Goal: Information Seeking & Learning: Learn about a topic

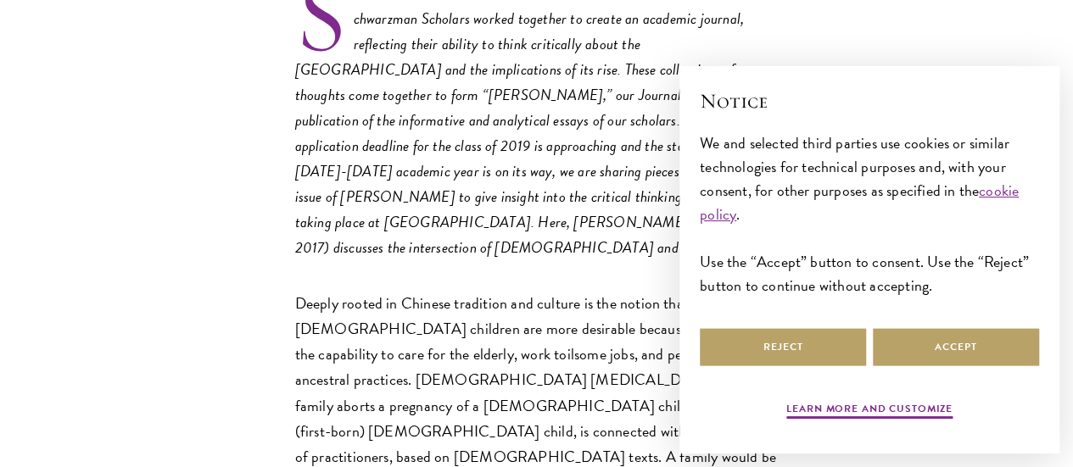
scroll to position [670, 0]
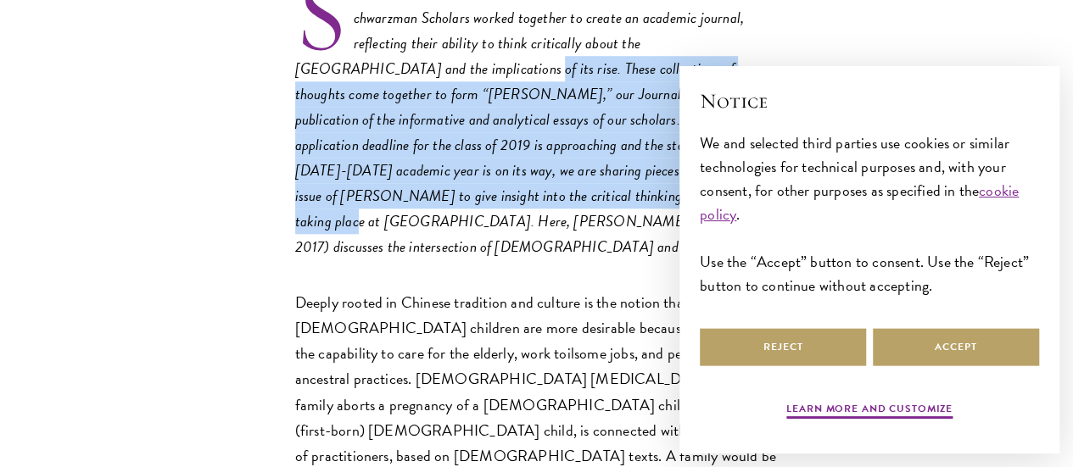
drag, startPoint x: 431, startPoint y: 126, endPoint x: 436, endPoint y: 301, distance: 175.6
click at [436, 260] on p "Schwarzman Scholars worked together to create an academic journal, reflecting t…" at bounding box center [536, 119] width 483 height 279
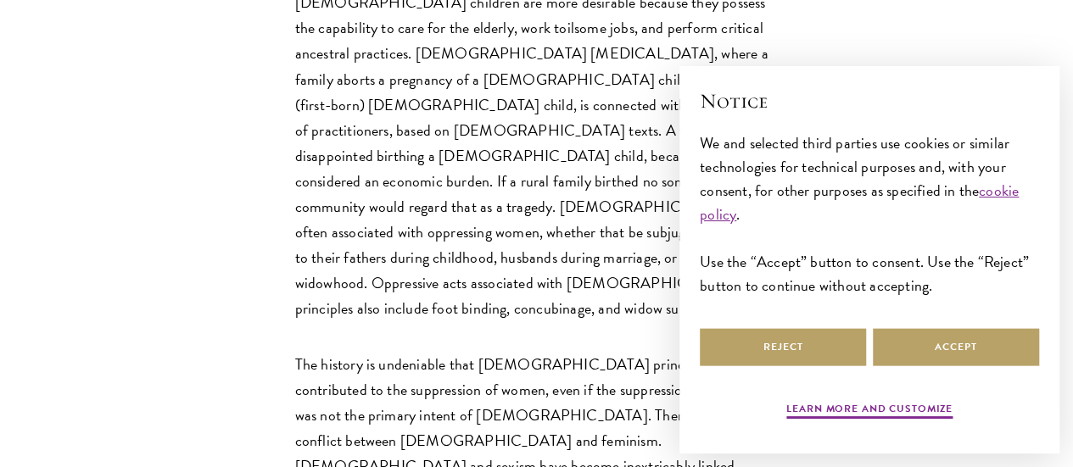
scroll to position [3338, 0]
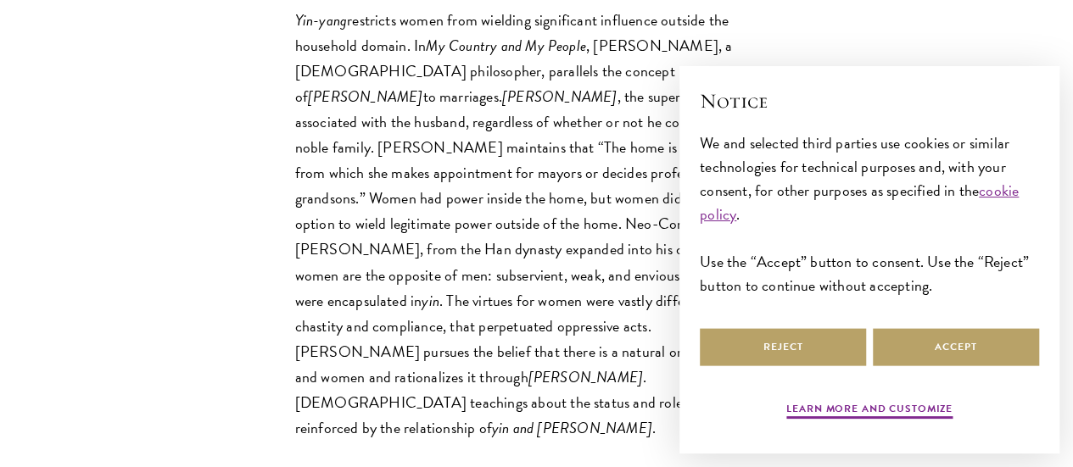
drag, startPoint x: 373, startPoint y: 213, endPoint x: 380, endPoint y: 265, distance: 52.2
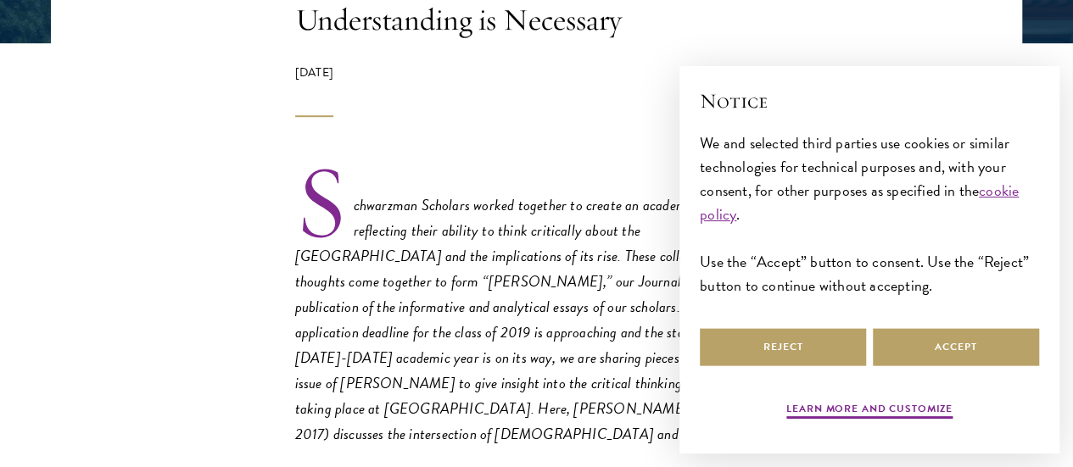
scroll to position [483, 0]
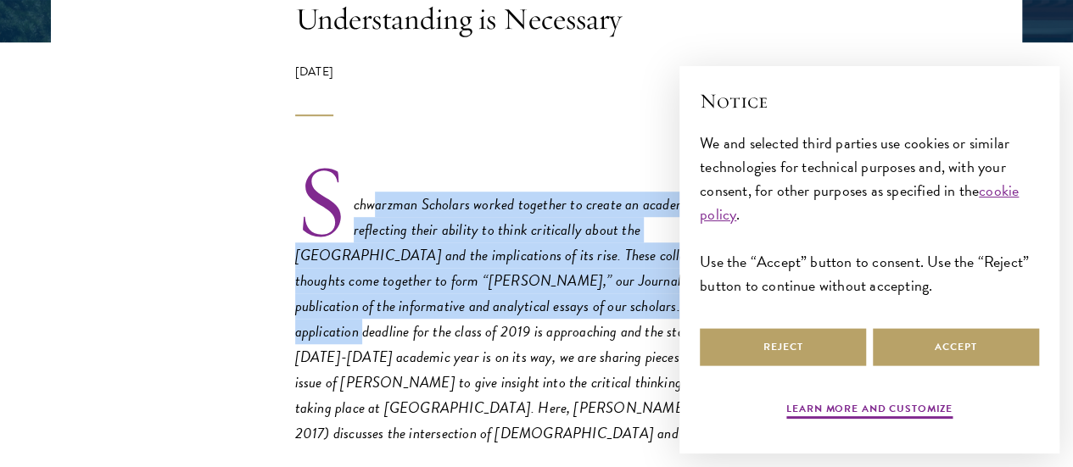
drag, startPoint x: 268, startPoint y: 254, endPoint x: 314, endPoint y: 381, distance: 135.2
click at [314, 381] on em "Schwarzman Scholars worked together to create an academic journal, reflecting t…" at bounding box center [536, 319] width 482 height 252
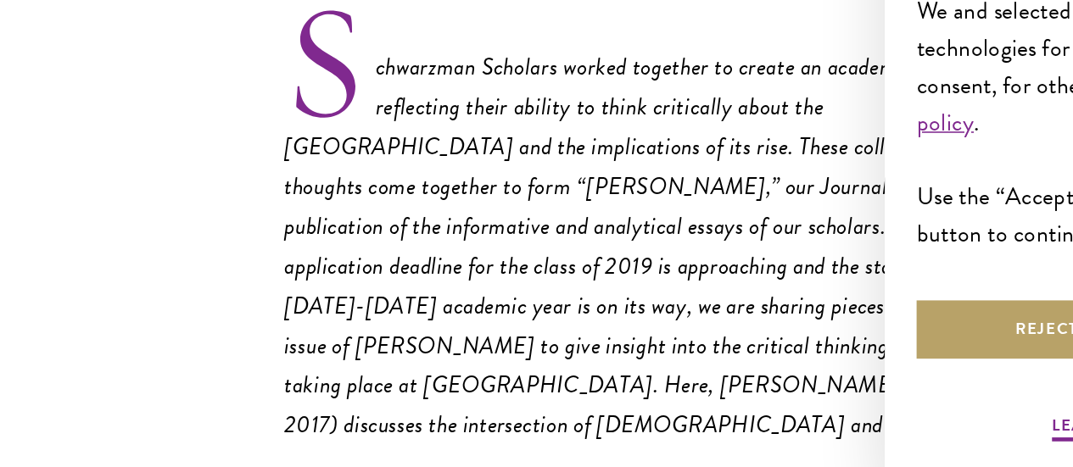
scroll to position [508, 0]
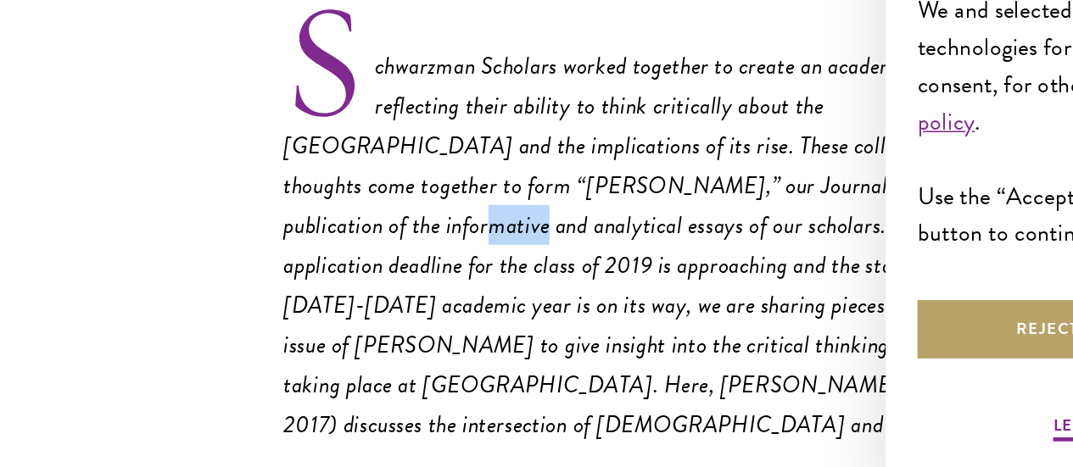
drag, startPoint x: 386, startPoint y: 326, endPoint x: 419, endPoint y: 327, distance: 33.1
click at [419, 327] on em "Schwarzman Scholars worked together to create an academic journal, reflecting t…" at bounding box center [536, 293] width 482 height 252
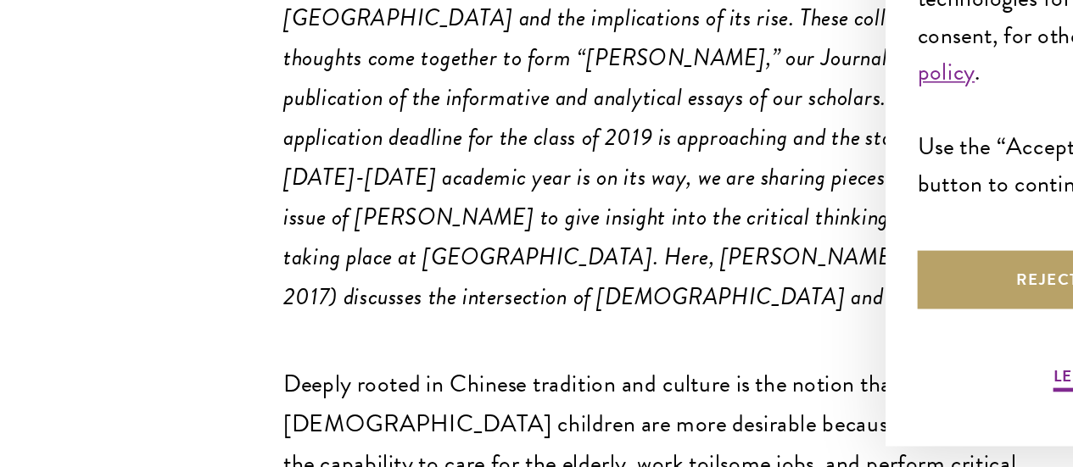
scroll to position [560, 0]
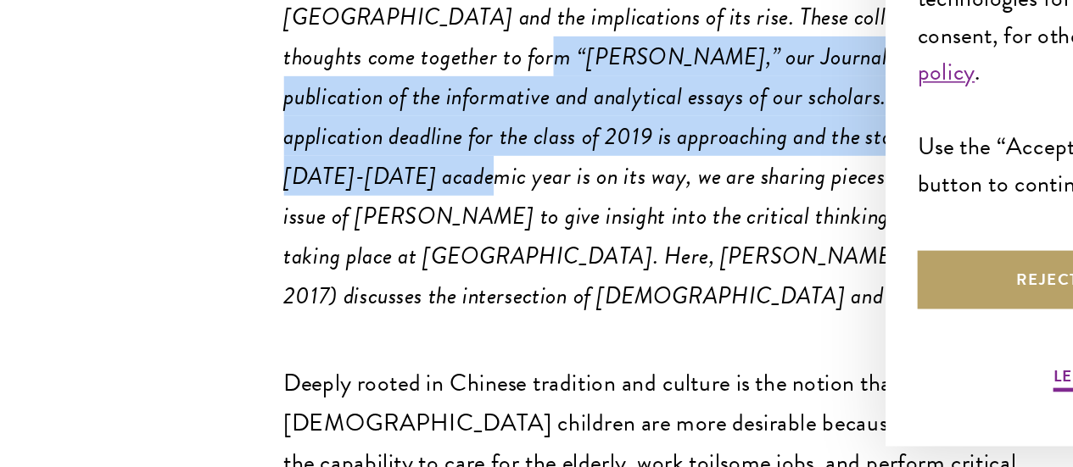
drag, startPoint x: 390, startPoint y: 262, endPoint x: 407, endPoint y: 351, distance: 90.7
click at [407, 351] on em "Schwarzman Scholars worked together to create an academic journal, reflecting t…" at bounding box center [536, 242] width 482 height 252
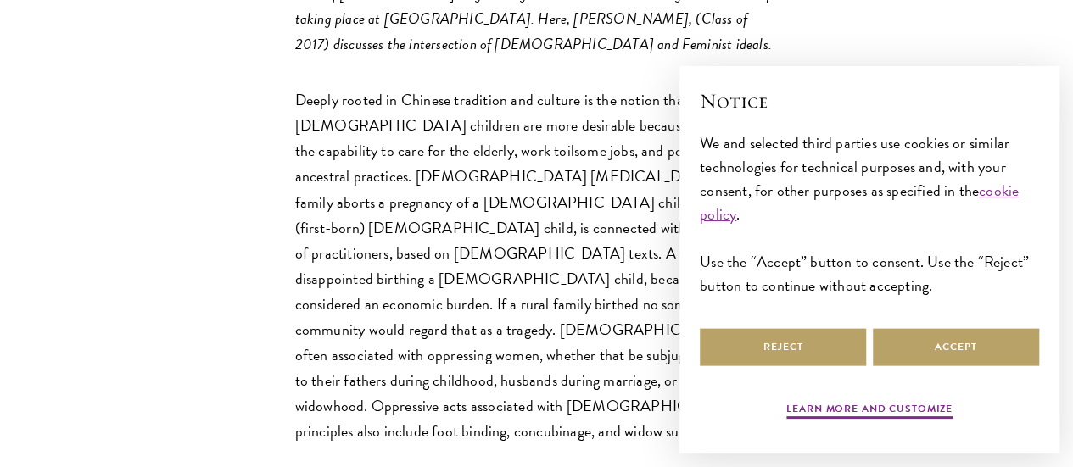
scroll to position [875, 0]
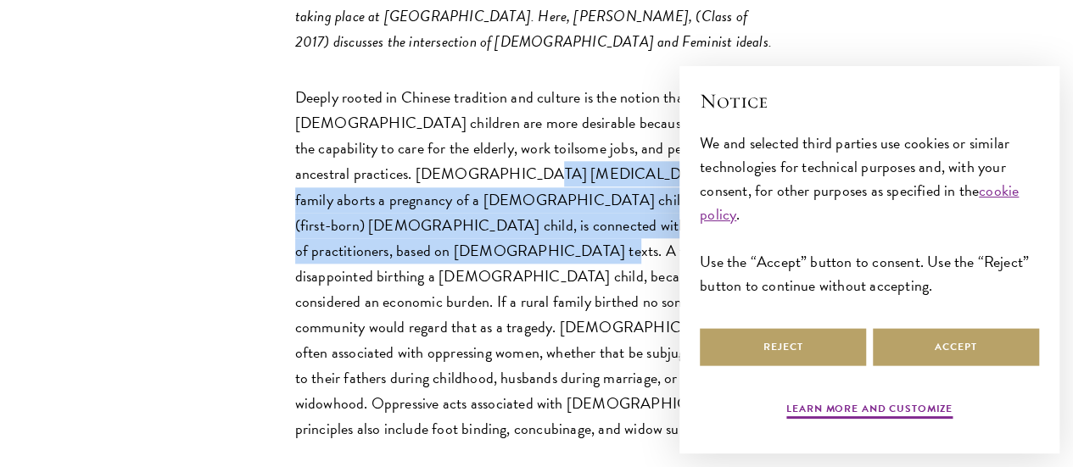
drag, startPoint x: 433, startPoint y: 276, endPoint x: 478, endPoint y: 385, distance: 118.3
click at [478, 385] on p "Deeply rooted in Chinese tradition and culture is the notion that [DEMOGRAPHIC_…" at bounding box center [536, 263] width 483 height 357
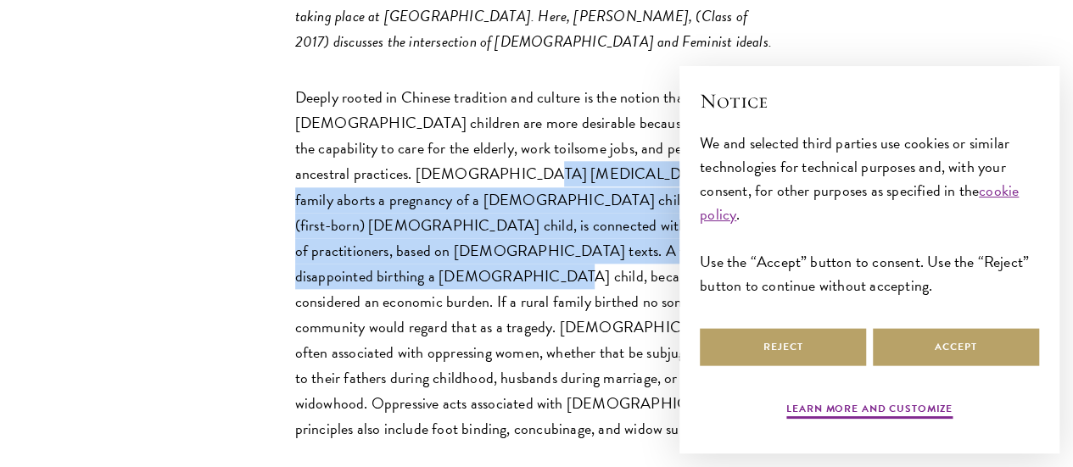
click at [478, 385] on p "Deeply rooted in Chinese tradition and culture is the notion that [DEMOGRAPHIC_…" at bounding box center [536, 263] width 483 height 357
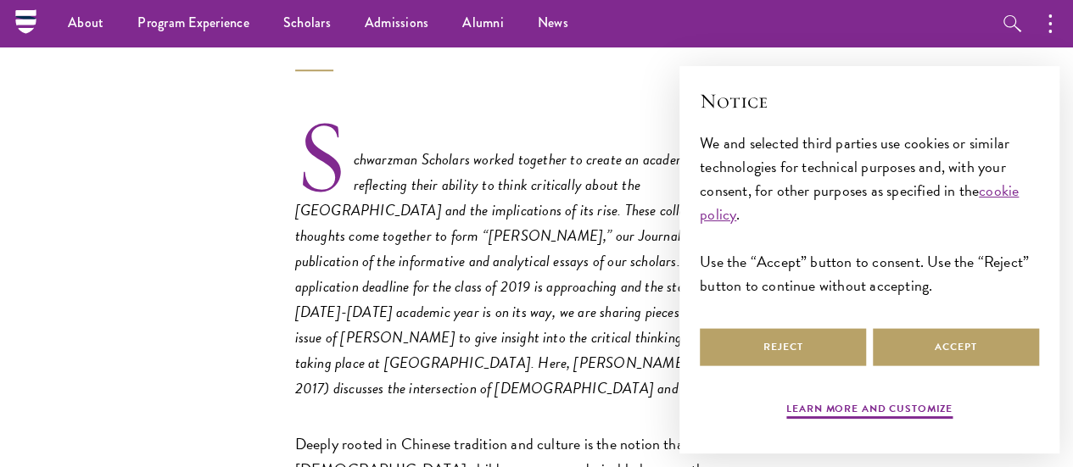
scroll to position [528, 0]
drag, startPoint x: 444, startPoint y: 305, endPoint x: 466, endPoint y: 415, distance: 111.6
click at [466, 402] on p "Schwarzman Scholars worked together to create an academic journal, reflecting t…" at bounding box center [536, 262] width 483 height 279
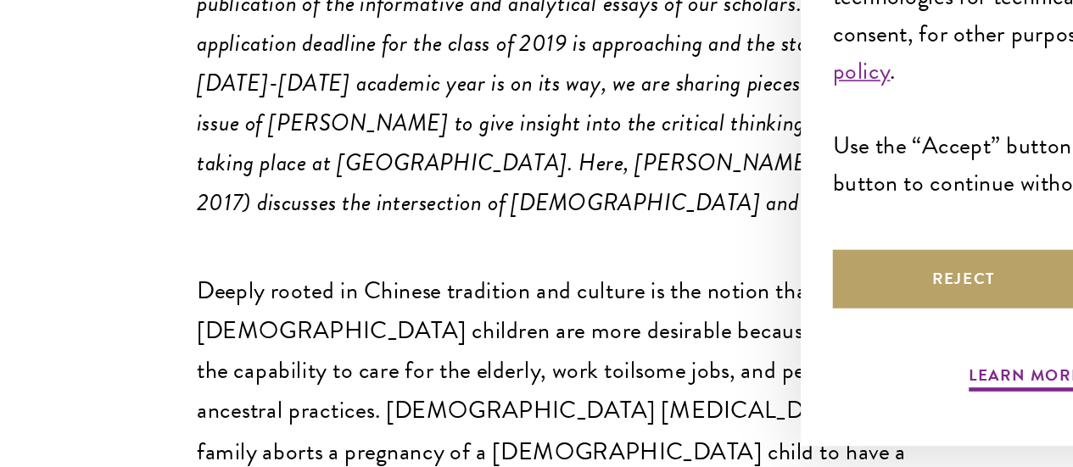
scroll to position [617, 0]
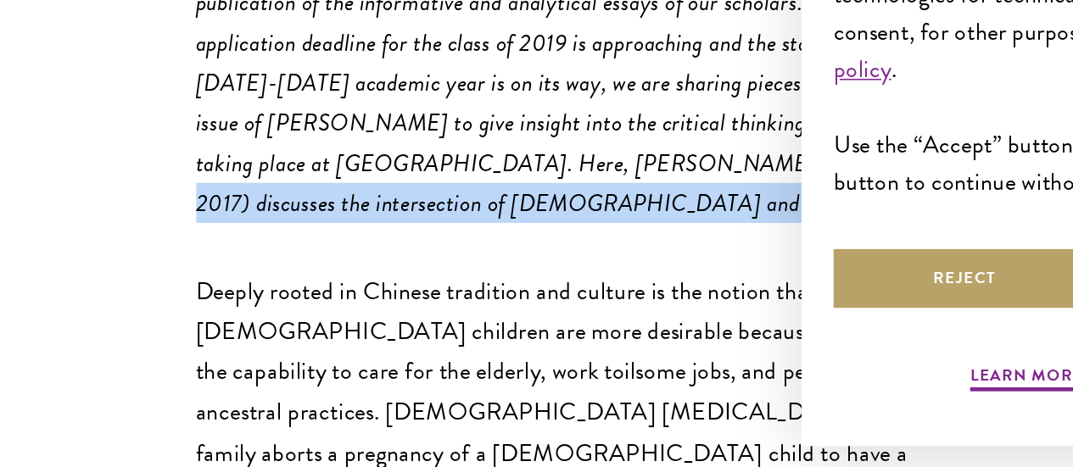
drag, startPoint x: 292, startPoint y: 371, endPoint x: 305, endPoint y: 394, distance: 27.4
click at [305, 310] on em "Schwarzman Scholars worked together to create an academic journal, reflecting t…" at bounding box center [536, 185] width 482 height 252
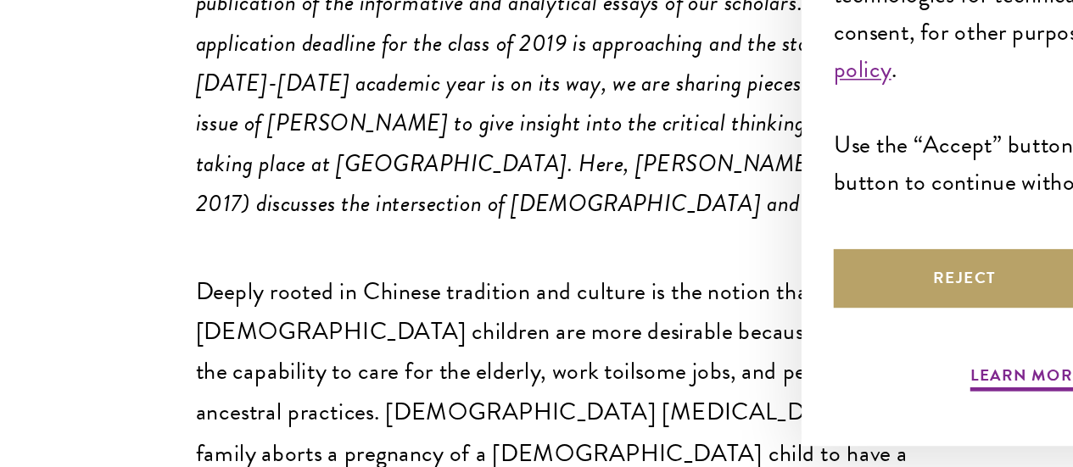
scroll to position [617, 0]
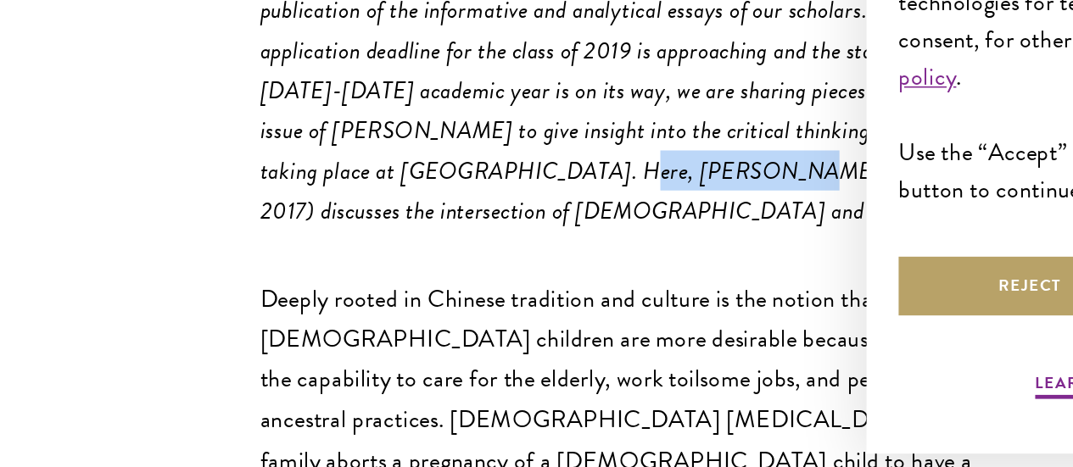
drag, startPoint x: 187, startPoint y: 370, endPoint x: 277, endPoint y: 372, distance: 89.9
click at [295, 310] on em "Schwarzman Scholars worked together to create an academic journal, reflecting t…" at bounding box center [536, 185] width 482 height 252
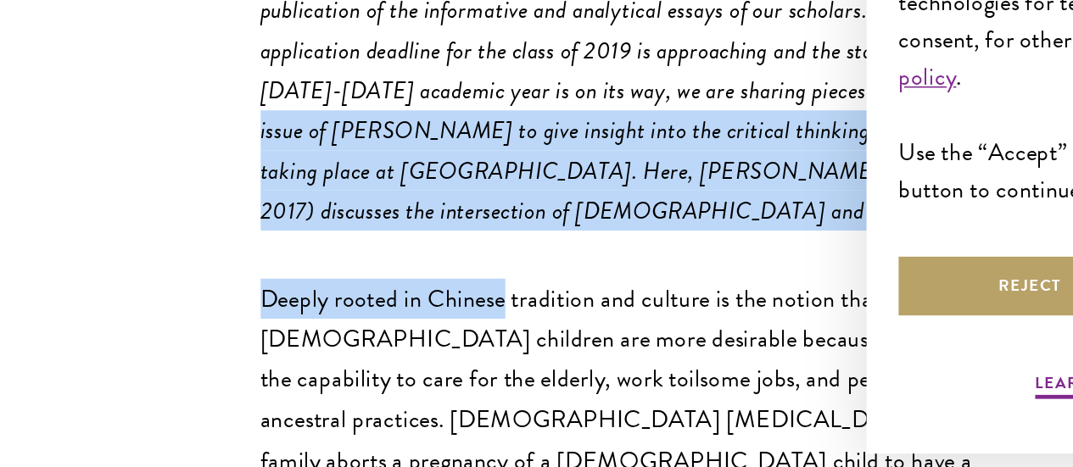
drag, startPoint x: 331, startPoint y: 415, endPoint x: 262, endPoint y: 303, distance: 131.3
click at [295, 303] on em "Schwarzman Scholars worked together to create an academic journal, reflecting t…" at bounding box center [536, 185] width 482 height 252
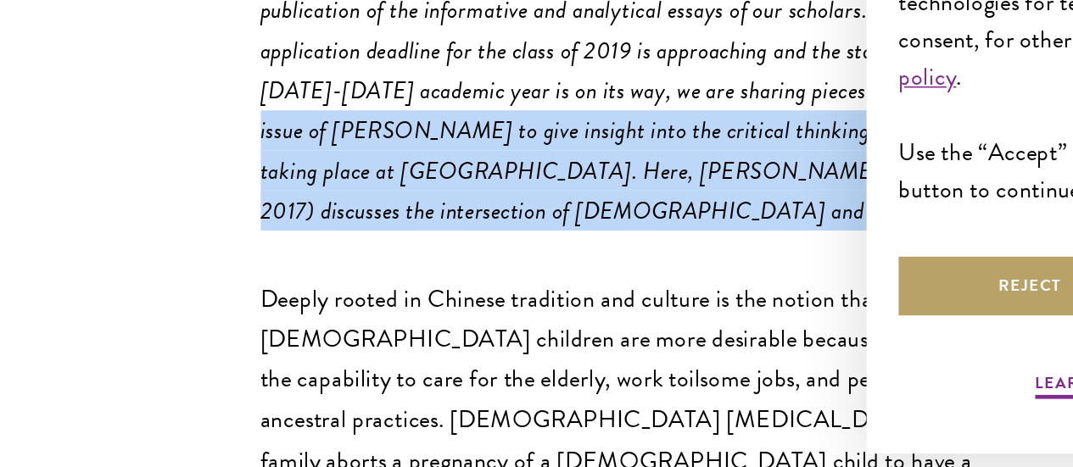
drag, startPoint x: 262, startPoint y: 303, endPoint x: 321, endPoint y: 389, distance: 104.9
click at [321, 312] on p "Schwarzman Scholars worked together to create an academic journal, reflecting t…" at bounding box center [536, 172] width 483 height 279
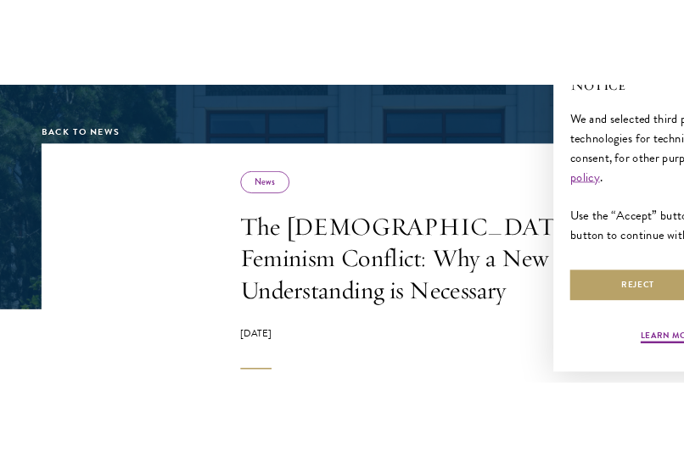
scroll to position [151, 0]
